Goal: Task Accomplishment & Management: Complete application form

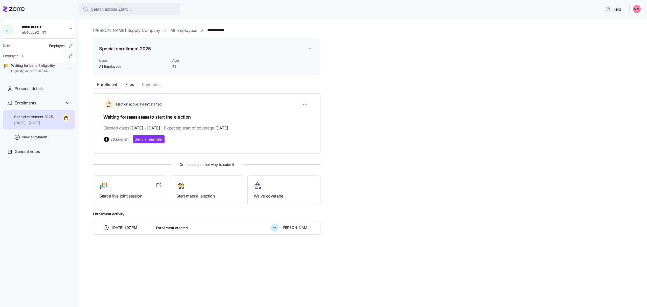
click at [125, 8] on span "Search across Zorro..." at bounding box center [111, 9] width 41 height 6
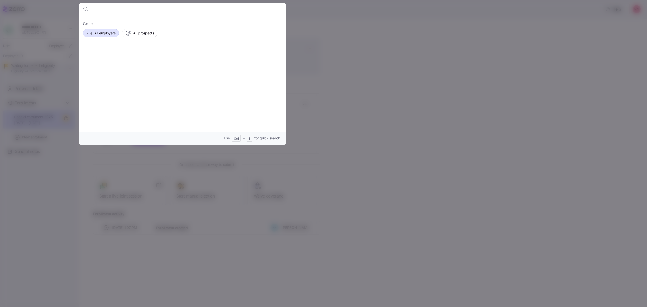
click at [100, 34] on span "All employers" at bounding box center [104, 33] width 21 height 5
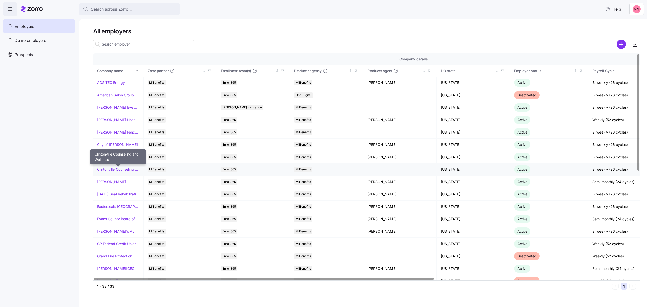
click at [114, 167] on link "Clintonville Counseling and Wellness" at bounding box center [118, 169] width 42 height 5
click at [125, 168] on link "Clintonville Counseling and Wellness" at bounding box center [118, 169] width 42 height 5
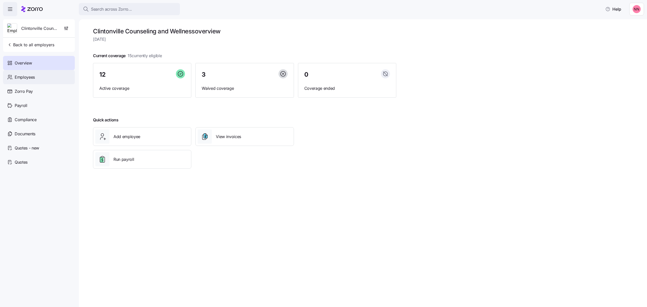
click at [27, 73] on div "Employees" at bounding box center [39, 77] width 72 height 14
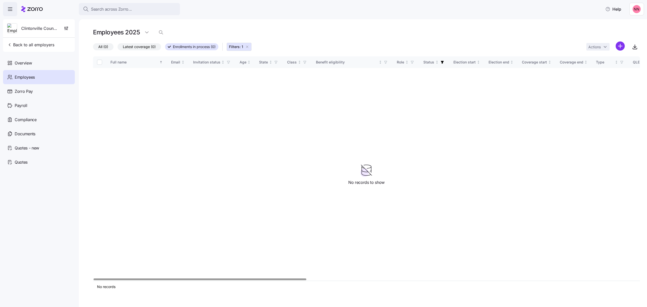
click at [98, 44] on span "All (0)" at bounding box center [103, 46] width 10 height 7
click at [93, 48] on input "All (0)" at bounding box center [93, 48] width 0 height 0
click at [249, 46] on icon "button" at bounding box center [247, 47] width 4 height 4
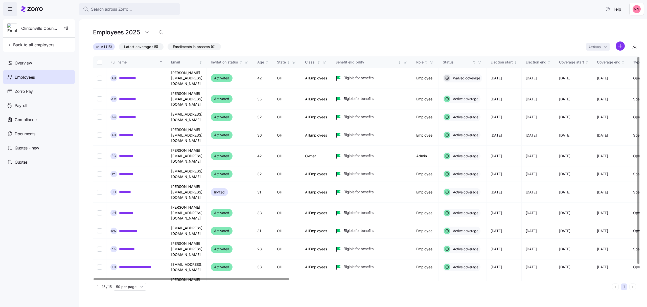
click at [481, 61] on icon "button" at bounding box center [480, 62] width 4 height 4
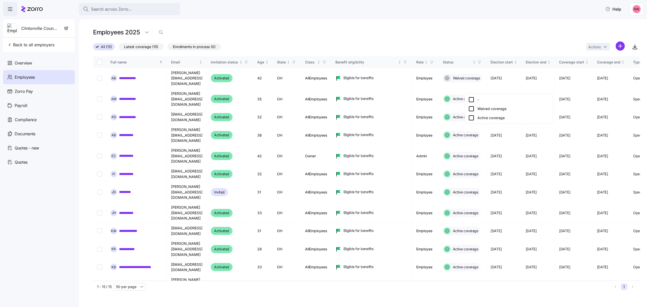
click at [470, 116] on icon at bounding box center [471, 118] width 6 height 6
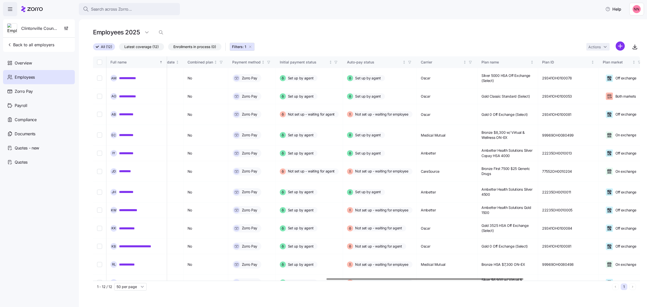
scroll to position [0, 650]
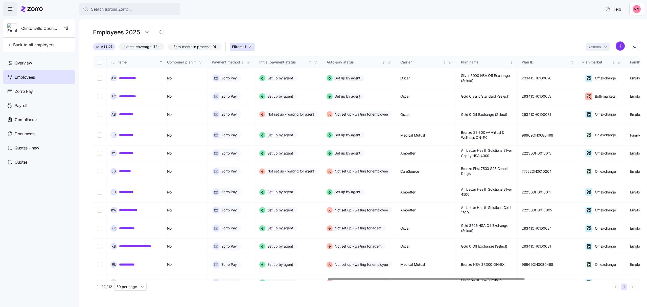
click at [507, 280] on div at bounding box center [426, 279] width 197 height 2
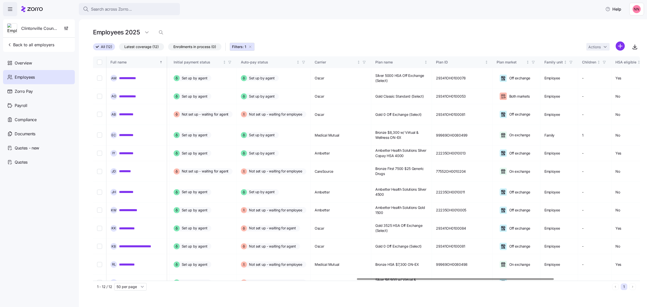
scroll to position [0, 737]
click at [523, 278] on div at bounding box center [457, 279] width 197 height 2
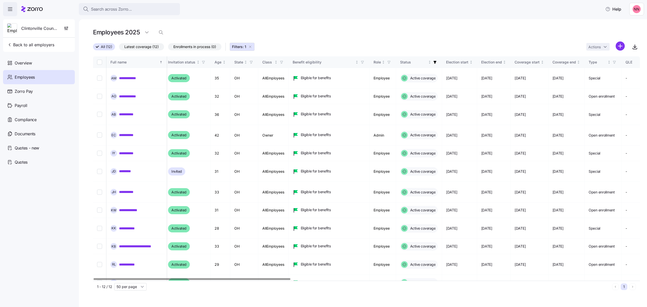
scroll to position [0, 0]
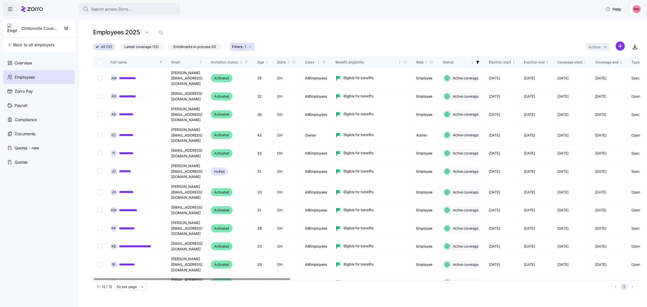
click at [93, 280] on div at bounding box center [191, 279] width 197 height 2
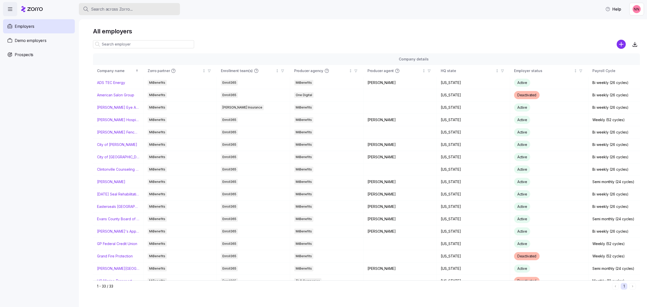
drag, startPoint x: 0, startPoint y: 0, endPoint x: 137, endPoint y: 9, distance: 137.3
click at [137, 9] on div "Search across Zorro..." at bounding box center [129, 9] width 93 height 6
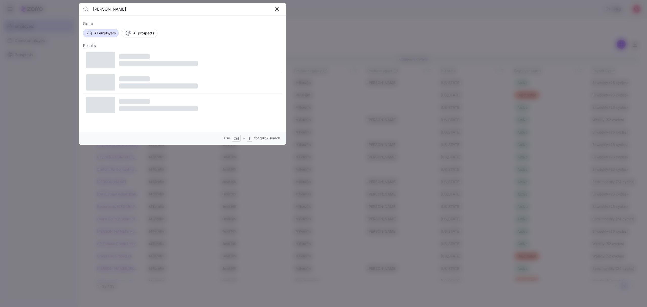
type input "alex"
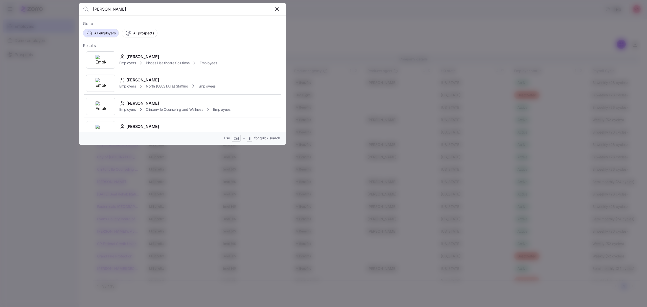
scroll to position [303, 0]
click at [144, 107] on icon at bounding box center [141, 109] width 6 height 6
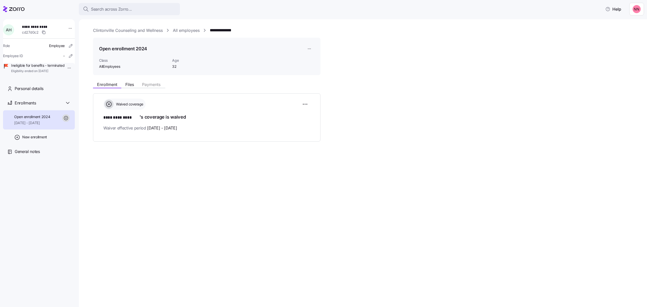
click at [300, 198] on div "**********" at bounding box center [363, 163] width 568 height 288
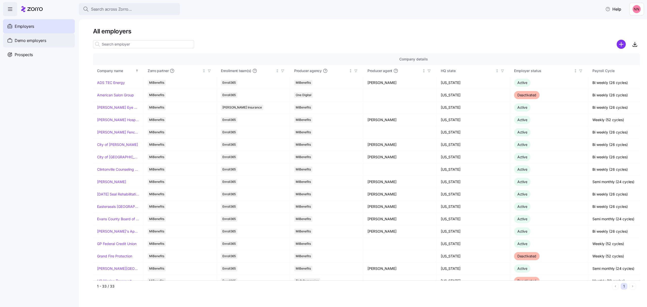
click at [37, 36] on div "Demo employers" at bounding box center [39, 40] width 72 height 14
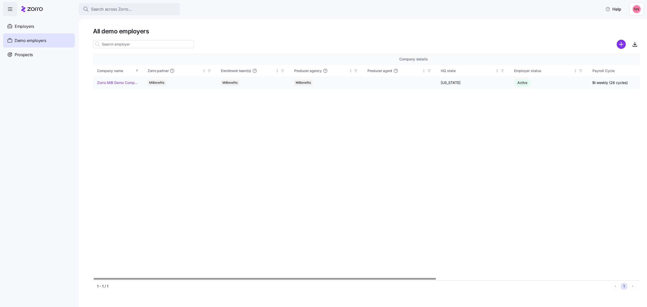
click at [115, 83] on link "Zorro MiB Demo Company" at bounding box center [118, 82] width 42 height 5
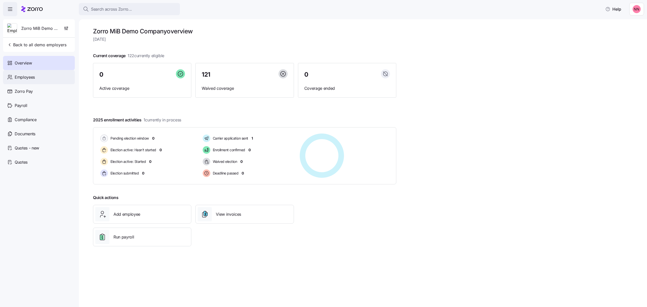
click at [34, 77] on span "Employees" at bounding box center [25, 77] width 20 height 6
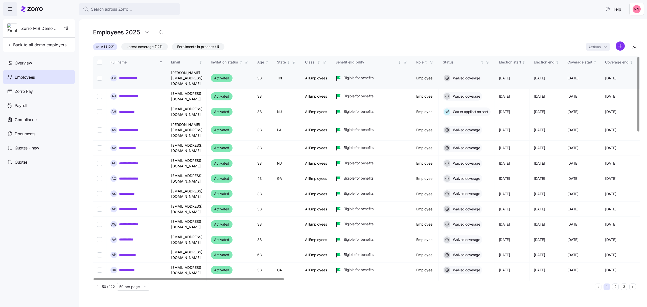
click at [135, 76] on link "**********" at bounding box center [131, 78] width 24 height 5
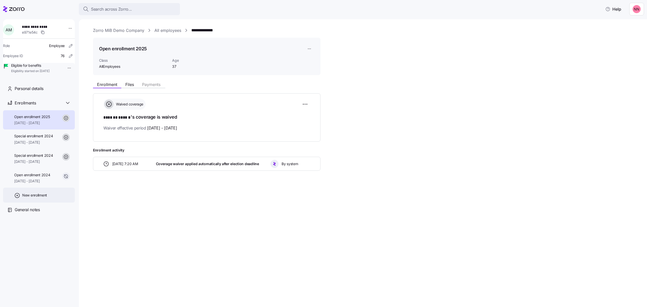
click at [38, 198] on div "New enrollment" at bounding box center [39, 194] width 72 height 15
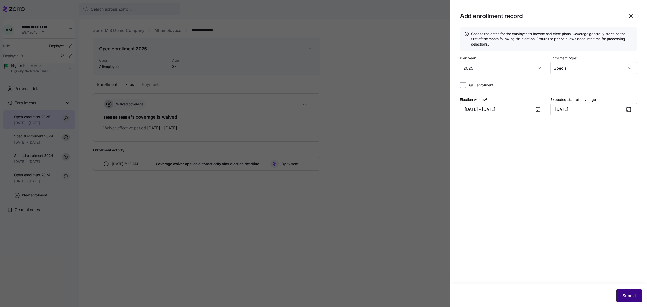
click at [628, 291] on button "Submit" at bounding box center [629, 295] width 26 height 13
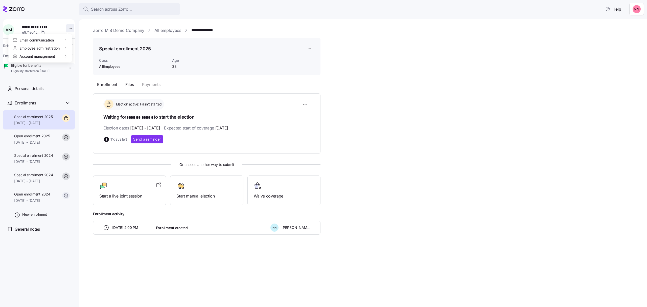
click at [67, 28] on html "**********" at bounding box center [323, 152] width 647 height 304
click at [91, 63] on div "Log in as" at bounding box center [90, 65] width 36 height 8
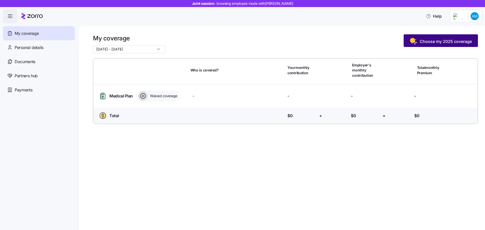
click at [454, 38] on span "Choose my 2025 coverage" at bounding box center [441, 41] width 62 height 8
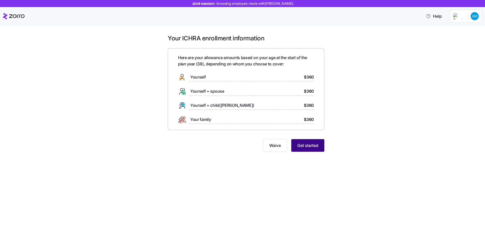
click at [320, 145] on button "Get started" at bounding box center [307, 145] width 33 height 13
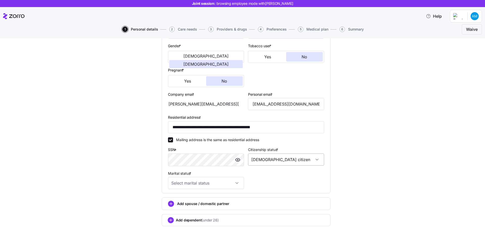
scroll to position [126, 0]
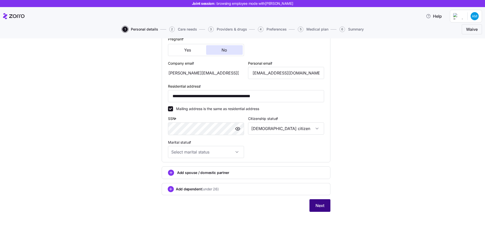
click at [321, 207] on span "Next" at bounding box center [320, 206] width 9 height 6
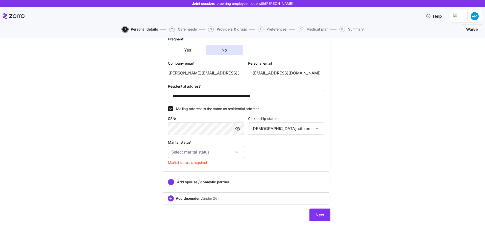
click at [239, 149] on input "Marital status *" at bounding box center [206, 152] width 76 height 12
click at [185, 175] on div "Married" at bounding box center [204, 178] width 72 height 11
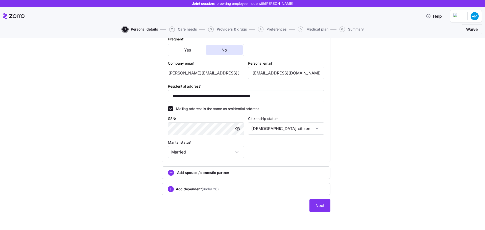
type input "Married"
click at [330, 205] on div "**********" at bounding box center [246, 69] width 177 height 298
click at [318, 204] on span "Next" at bounding box center [320, 206] width 9 height 6
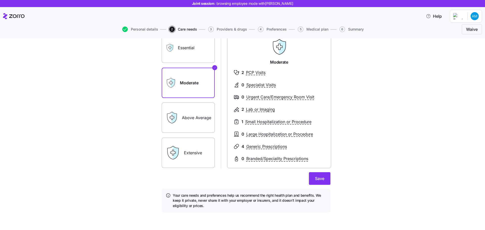
scroll to position [42, 0]
click at [318, 178] on span "Save" at bounding box center [319, 178] width 9 height 6
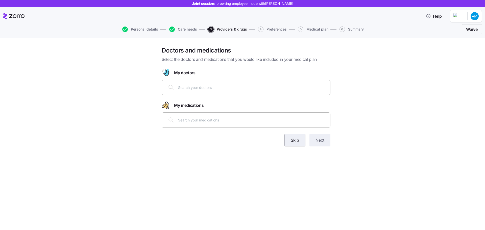
click at [300, 143] on button "Skip" at bounding box center [295, 140] width 21 height 13
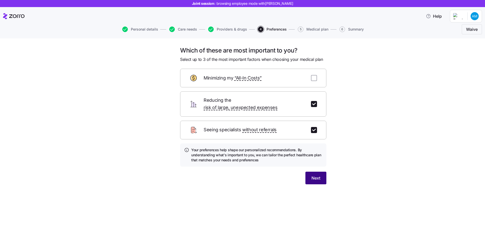
click at [315, 175] on span "Next" at bounding box center [316, 178] width 9 height 6
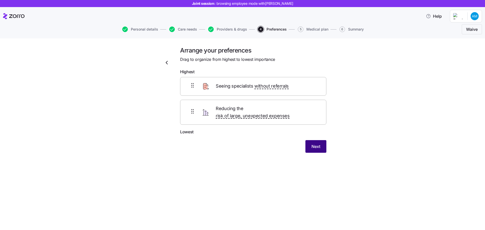
click at [316, 144] on span "Next" at bounding box center [316, 147] width 9 height 6
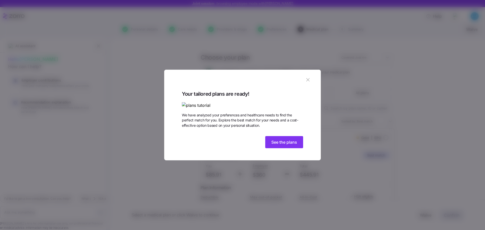
click at [307, 78] on icon "button" at bounding box center [307, 79] width 3 height 3
type textarea "x"
